Goal: Task Accomplishment & Management: Use online tool/utility

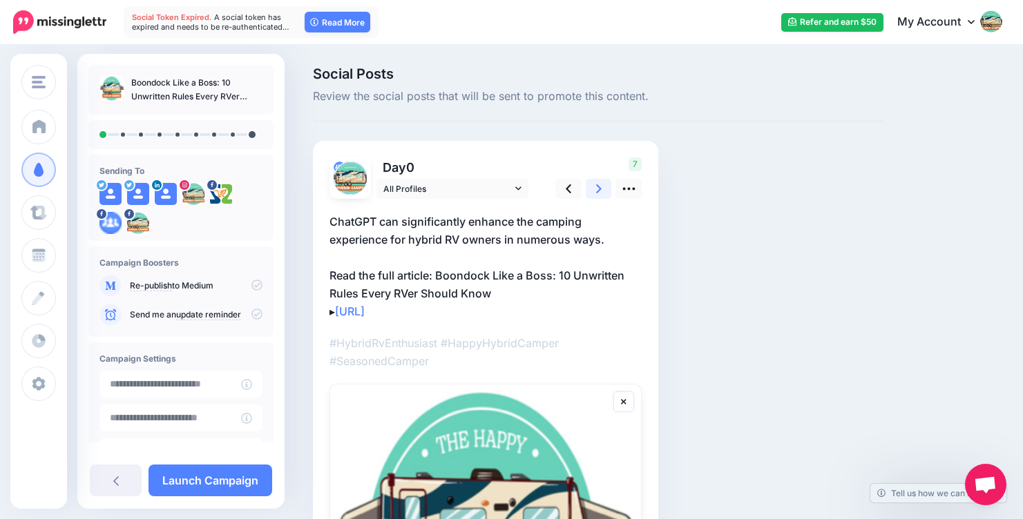
click at [594, 188] on link at bounding box center [599, 189] width 26 height 20
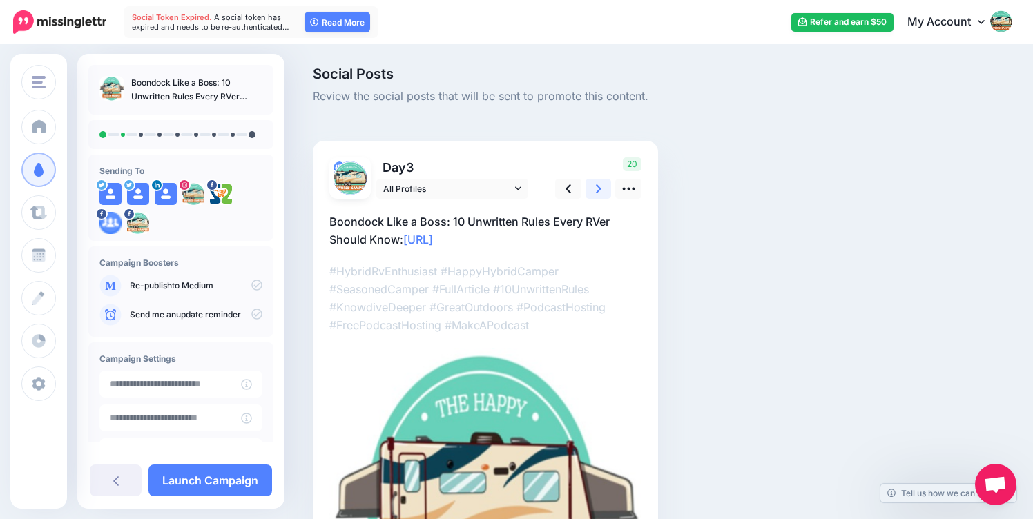
click at [594, 188] on link at bounding box center [599, 189] width 26 height 20
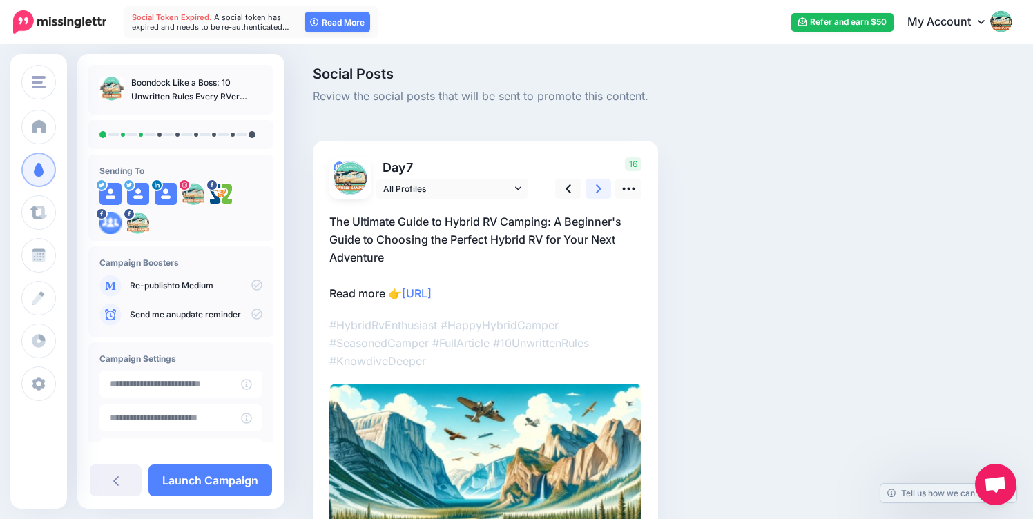
click at [594, 188] on link at bounding box center [599, 189] width 26 height 20
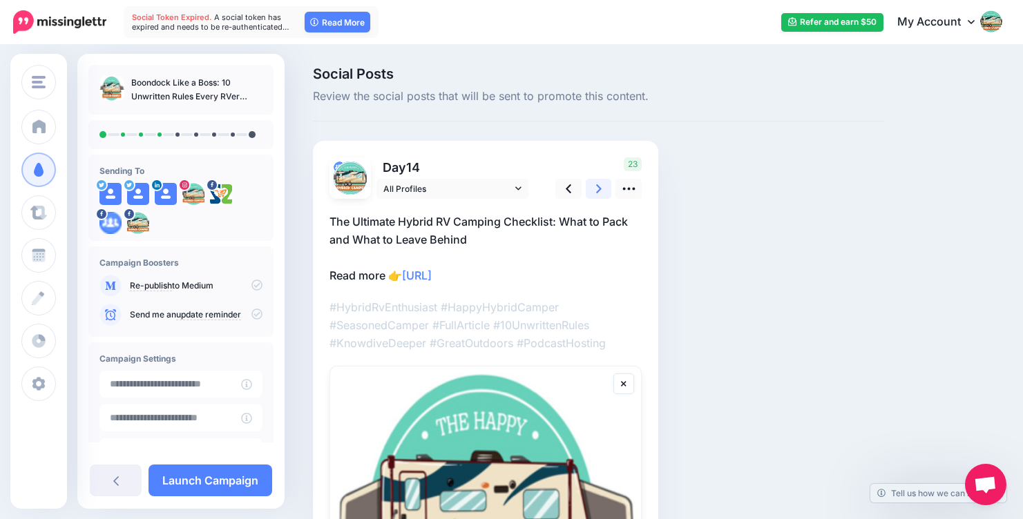
click at [593, 186] on link at bounding box center [599, 189] width 26 height 20
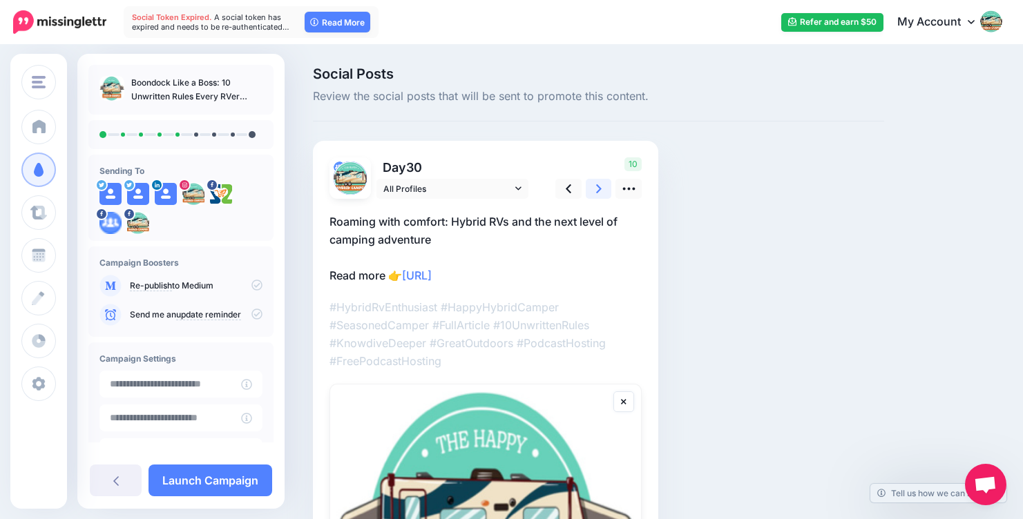
click at [593, 186] on link at bounding box center [599, 189] width 26 height 20
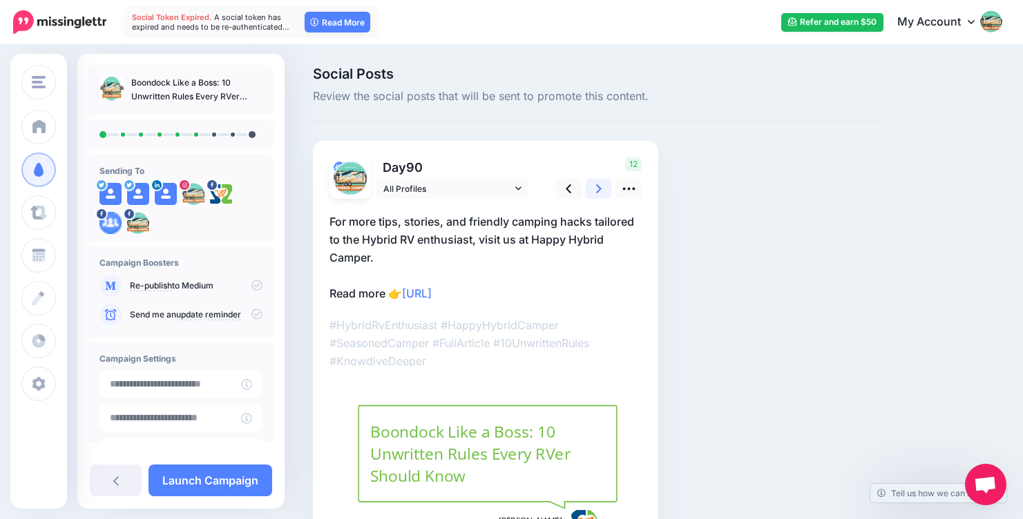
click at [597, 189] on icon at bounding box center [599, 189] width 6 height 15
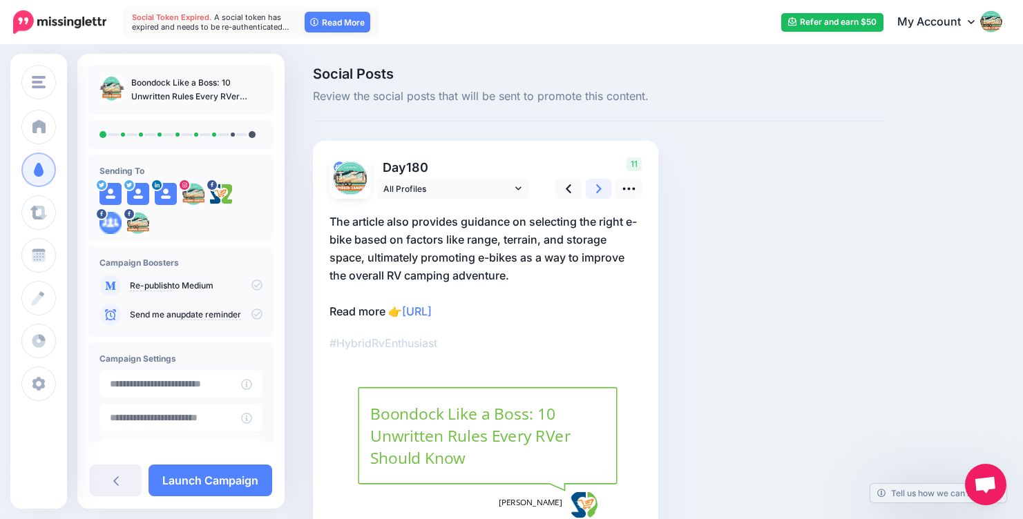
click at [597, 189] on icon at bounding box center [599, 189] width 6 height 15
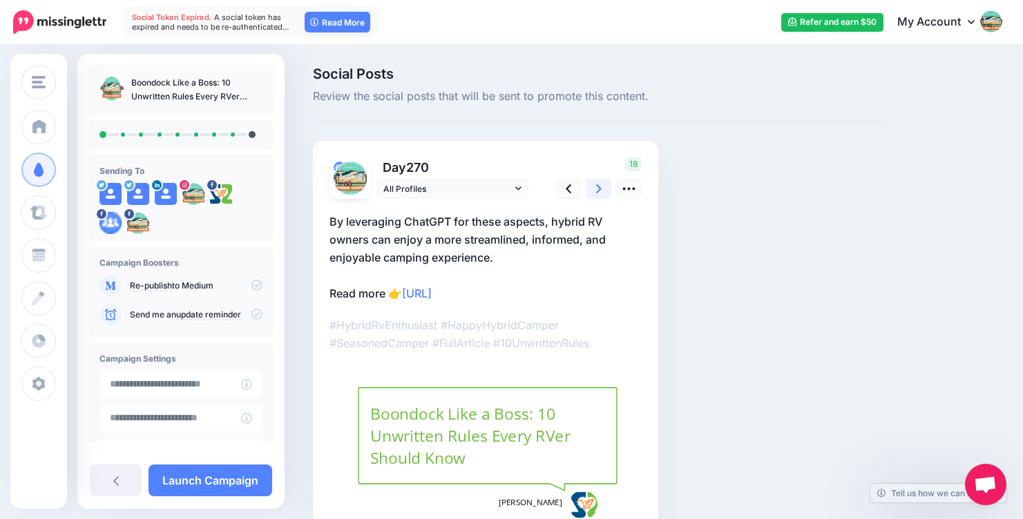
click at [597, 189] on icon at bounding box center [599, 189] width 6 height 15
click at [599, 187] on icon at bounding box center [599, 188] width 6 height 9
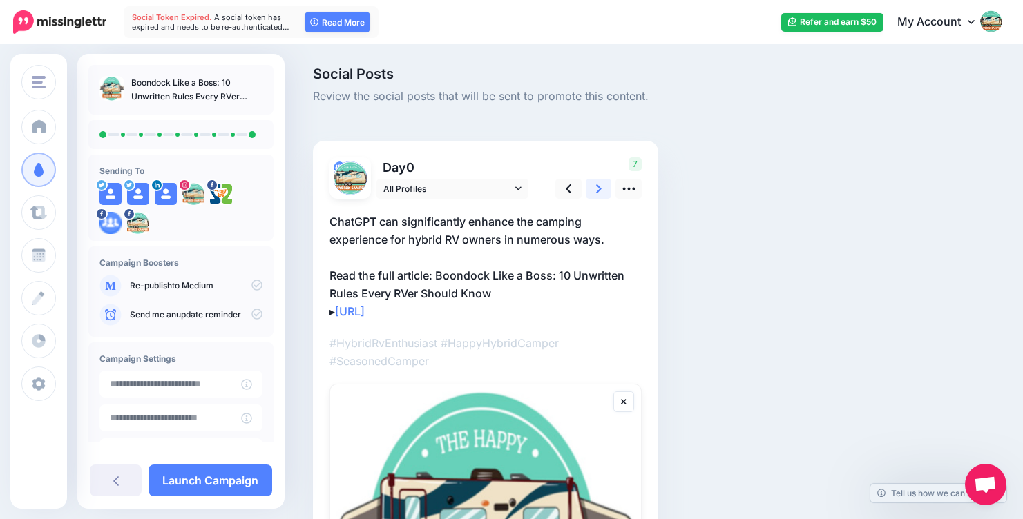
click at [599, 186] on icon at bounding box center [599, 188] width 6 height 9
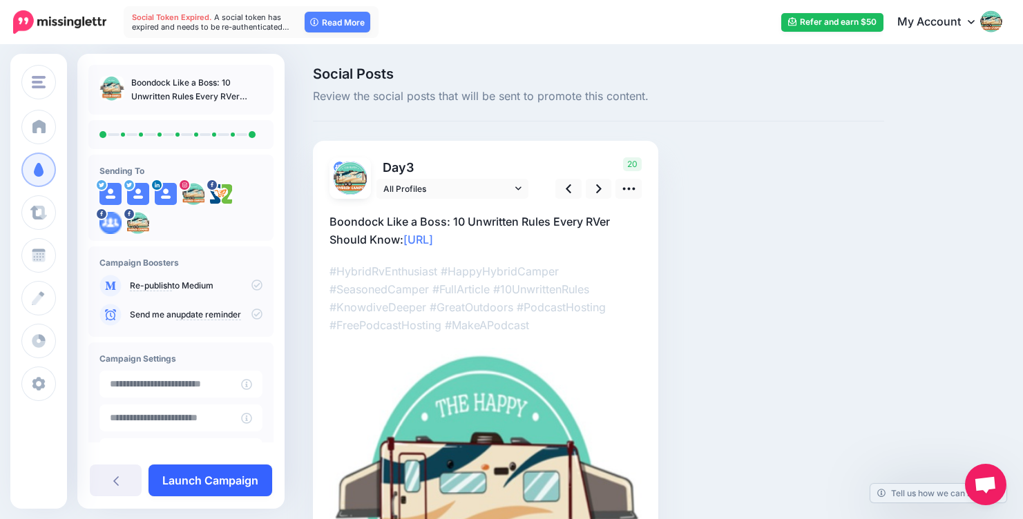
click at [203, 483] on link "Launch Campaign" at bounding box center [210, 481] width 124 height 32
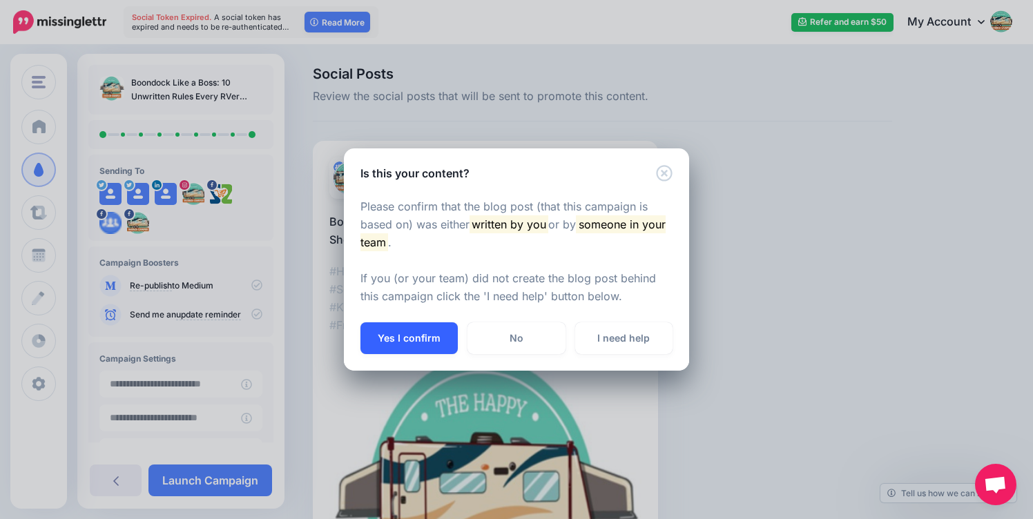
click at [399, 340] on button "Yes I confirm" at bounding box center [409, 339] width 97 height 32
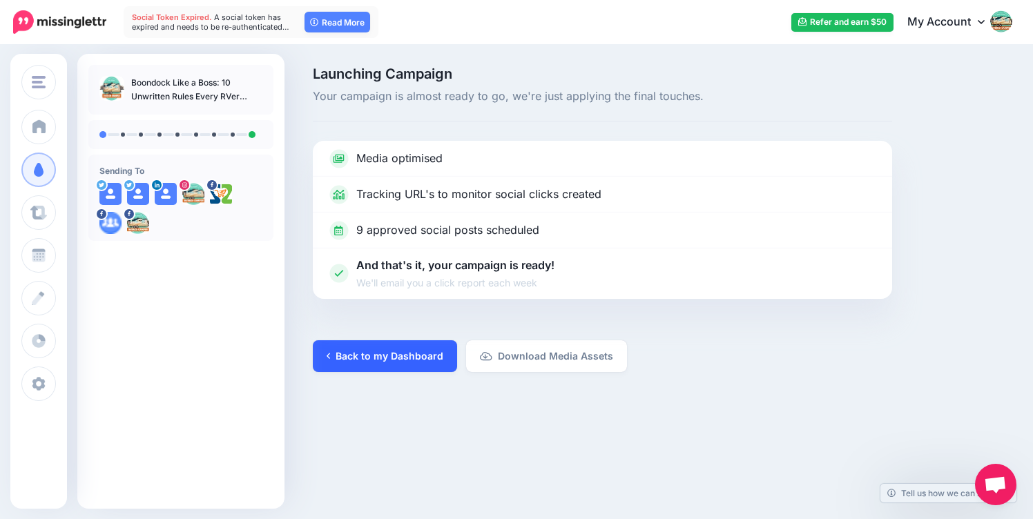
click at [372, 354] on link "Back to my Dashboard" at bounding box center [385, 357] width 144 height 32
